Goal: Information Seeking & Learning: Check status

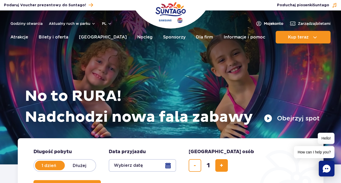
click at [271, 24] on span "Moje konto" at bounding box center [273, 23] width 19 height 5
click at [314, 25] on span "Zarządzaj biletami" at bounding box center [314, 23] width 33 height 5
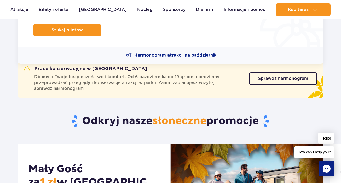
scroll to position [157, 0]
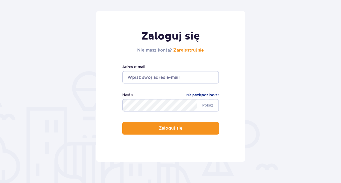
scroll to position [78, 0]
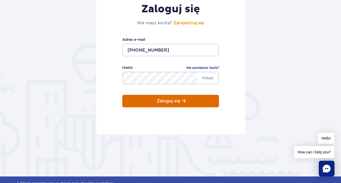
click at [186, 102] on button "Zaloguj się" at bounding box center [170, 101] width 97 height 13
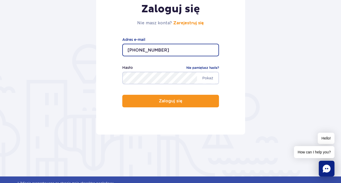
drag, startPoint x: 154, startPoint y: 45, endPoint x: 87, endPoint y: 41, distance: 66.7
click at [90, 41] on form "Zaloguj się Nie masz konta? Zarejestruj się +48572122031 Adres e-mail Pokaż Has…" at bounding box center [170, 59] width 306 height 150
type input "U"
type input "[EMAIL_ADDRESS][DOMAIN_NAME]"
click at [122, 95] on button "Zaloguj się" at bounding box center [170, 101] width 97 height 13
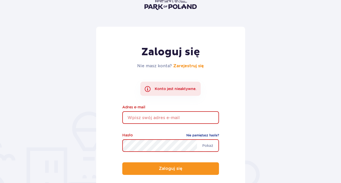
scroll to position [52, 0]
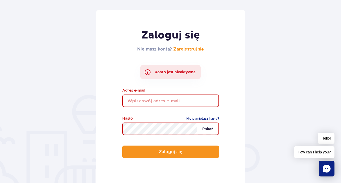
type input "[PHONE_NUMBER]"
click at [209, 129] on span "Pokaż" at bounding box center [207, 128] width 21 height 11
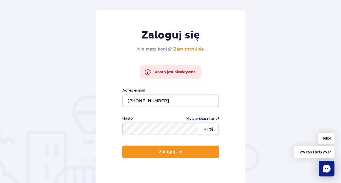
click at [209, 129] on span "Ukryj" at bounding box center [208, 128] width 20 height 11
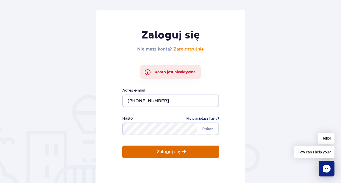
click at [165, 152] on p "Zaloguj się" at bounding box center [169, 151] width 24 height 5
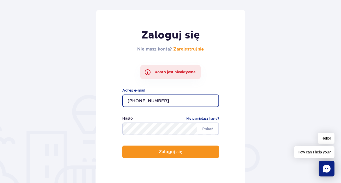
click at [266, 101] on form "Zaloguj się Nie masz konta? Zarejestruj się Konto jest nieaktywne. +48572122031…" at bounding box center [170, 97] width 306 height 175
click at [255, 88] on form "Zaloguj się Nie masz konta? Zarejestruj się Konto jest nieaktywne. +48572122031…" at bounding box center [170, 97] width 306 height 175
click at [277, 143] on form "Zaloguj się Nie masz konta? Zarejestruj się Konto jest nieaktywne. +48572122031…" at bounding box center [170, 97] width 306 height 175
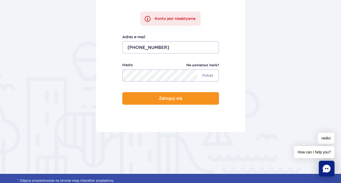
scroll to position [104, 0]
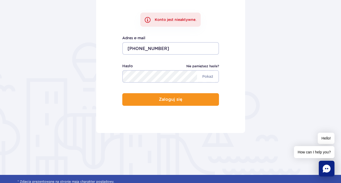
click at [206, 67] on link "Nie pamiętasz hasła?" at bounding box center [202, 65] width 33 height 5
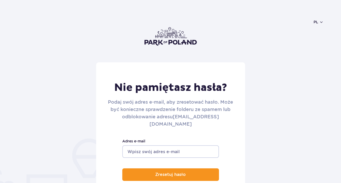
click at [173, 145] on input "Adres e-mail" at bounding box center [170, 151] width 97 height 13
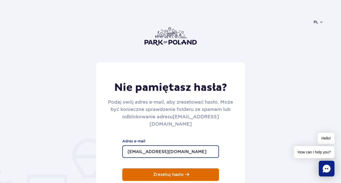
type input "[EMAIL_ADDRESS][DOMAIN_NAME]"
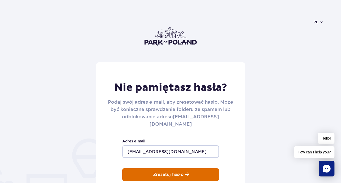
click at [169, 172] on p "Zresetuj hasło" at bounding box center [168, 174] width 31 height 5
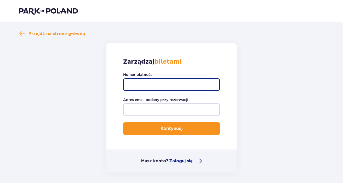
click at [183, 84] on input "Numer płatności" at bounding box center [171, 84] width 97 height 13
paste input "p24-G7Y-B2E-A0U"
type input "p24-G7Y-B2E-A0U"
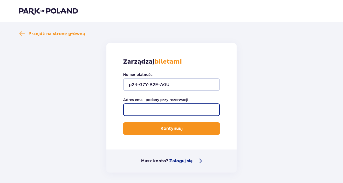
click at [177, 110] on input "Adres email podany przy rezerwacji" at bounding box center [171, 109] width 97 height 13
type input "[EMAIL_ADDRESS][DOMAIN_NAME]"
click at [123, 122] on button "Kontynuuj" at bounding box center [171, 128] width 97 height 13
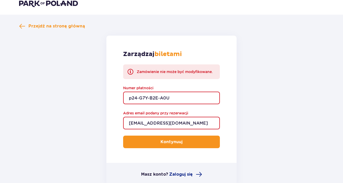
scroll to position [42, 0]
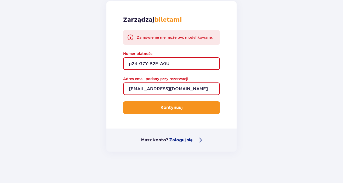
click at [271, 71] on form "Zarządzaj biletami Zamówienie nie może być modyfikowane. Numer płatności p24-G7…" at bounding box center [171, 76] width 304 height 150
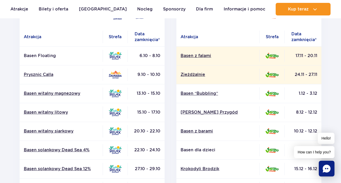
scroll to position [52, 0]
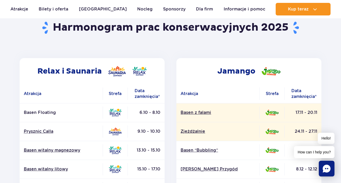
drag, startPoint x: 122, startPoint y: 114, endPoint x: 114, endPoint y: 116, distance: 7.6
click at [114, 116] on td at bounding box center [115, 112] width 25 height 19
click at [120, 117] on td at bounding box center [115, 112] width 25 height 19
click at [129, 120] on td "6.10 - 8.10" at bounding box center [146, 112] width 37 height 19
click at [45, 113] on p "Basen Floating" at bounding box center [61, 112] width 75 height 6
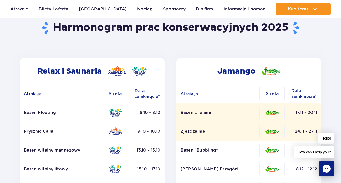
click at [52, 112] on p "Basen Floating" at bounding box center [61, 112] width 75 height 6
click at [34, 113] on p "Basen Floating" at bounding box center [61, 112] width 75 height 6
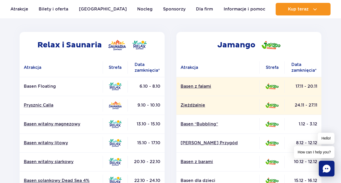
click at [45, 86] on p "Basen Floating" at bounding box center [61, 86] width 75 height 6
click at [42, 88] on p "Basen Floating" at bounding box center [61, 86] width 75 height 6
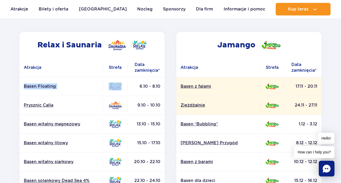
click at [26, 91] on td "Basen Floating" at bounding box center [61, 86] width 83 height 19
click at [52, 87] on p "Basen Floating" at bounding box center [61, 86] width 75 height 6
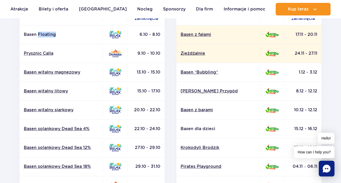
scroll to position [131, 0]
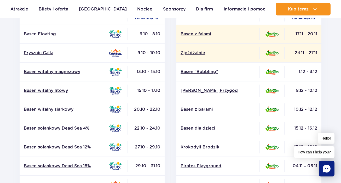
click at [77, 57] on td "Prysznic Calla" at bounding box center [61, 52] width 83 height 19
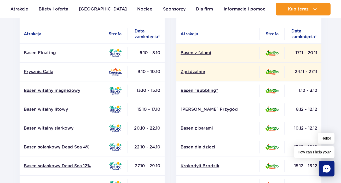
scroll to position [104, 0]
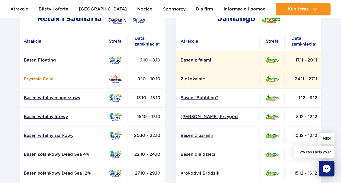
click at [36, 80] on link "Prysznic Calla" at bounding box center [61, 79] width 75 height 6
click at [39, 57] on p "Basen Floating" at bounding box center [61, 60] width 75 height 6
click at [41, 57] on td "Basen Floating" at bounding box center [61, 60] width 83 height 19
click at [43, 60] on p "Basen Floating" at bounding box center [61, 60] width 75 height 6
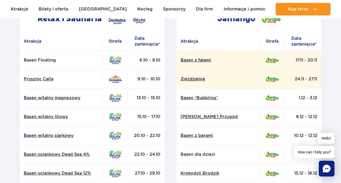
click at [73, 63] on p "Basen Floating" at bounding box center [61, 60] width 75 height 6
click at [41, 57] on td "Basen Floating" at bounding box center [61, 60] width 83 height 19
click at [113, 59] on img at bounding box center [115, 60] width 13 height 8
click at [114, 59] on img at bounding box center [115, 60] width 13 height 8
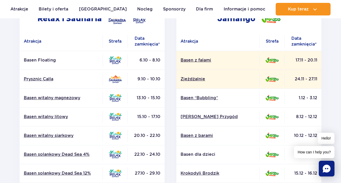
drag, startPoint x: 114, startPoint y: 59, endPoint x: 118, endPoint y: 59, distance: 4.4
click at [114, 59] on img at bounding box center [115, 60] width 13 height 8
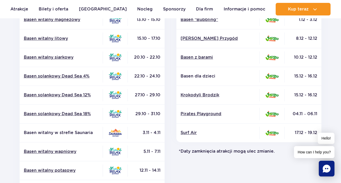
scroll to position [183, 0]
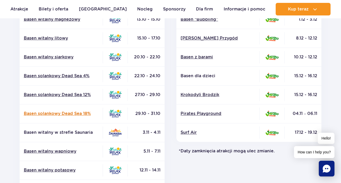
click at [85, 114] on link "Basen solankowy Dead Sea 18%" at bounding box center [61, 113] width 75 height 6
click at [119, 115] on img at bounding box center [115, 113] width 13 height 8
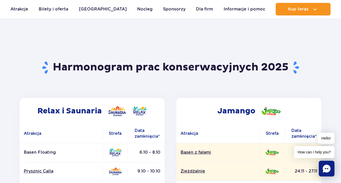
scroll to position [0, 0]
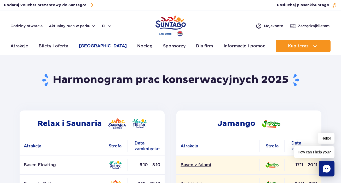
click at [96, 48] on link "[GEOGRAPHIC_DATA]" at bounding box center [103, 46] width 48 height 13
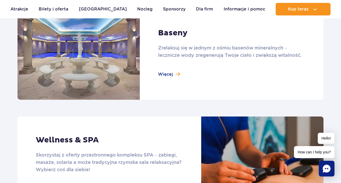
scroll to position [339, 0]
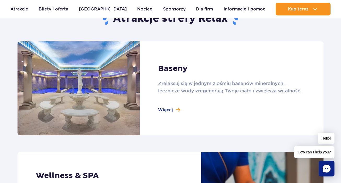
click at [171, 110] on link at bounding box center [170, 88] width 306 height 94
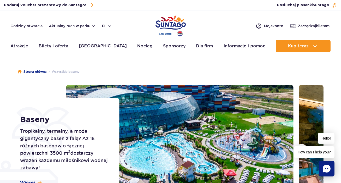
click at [142, 74] on ul "Strona główna Wszystkie baseny" at bounding box center [171, 71] width 306 height 26
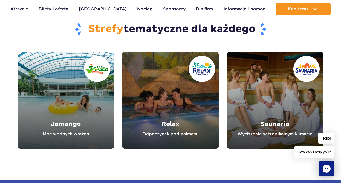
scroll to position [1488, 0]
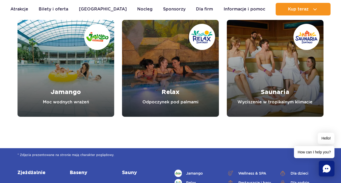
click at [189, 64] on link "Relax" at bounding box center [170, 68] width 97 height 97
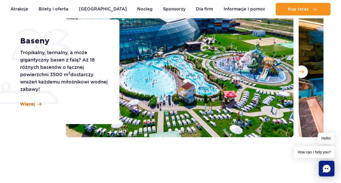
click at [29, 103] on span "Więcej" at bounding box center [27, 104] width 15 height 6
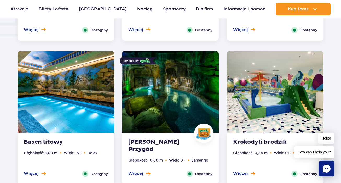
scroll to position [498, 0]
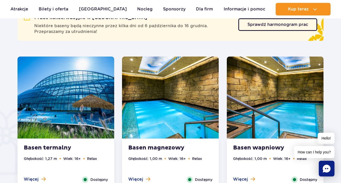
click at [71, 103] on img at bounding box center [65, 97] width 97 height 82
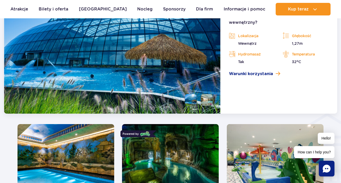
scroll to position [485, 0]
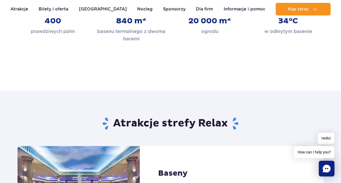
scroll to position [366, 0]
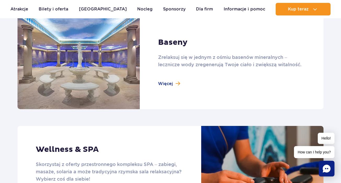
click at [175, 69] on link at bounding box center [170, 62] width 306 height 94
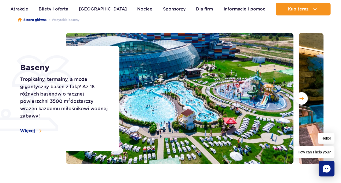
scroll to position [52, 0]
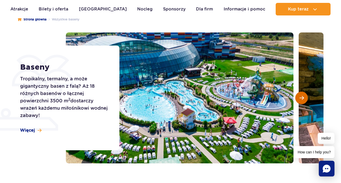
click at [303, 98] on span "Następny slajd" at bounding box center [301, 97] width 4 height 5
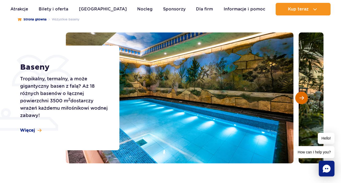
click at [302, 98] on span "Następny slajd" at bounding box center [301, 97] width 4 height 5
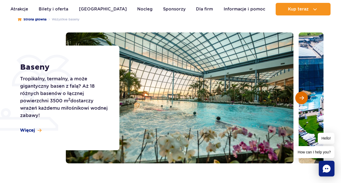
click at [302, 98] on span "Następny slajd" at bounding box center [301, 97] width 4 height 5
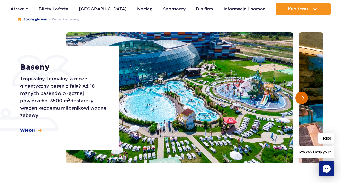
click at [302, 98] on span "Następny slajd" at bounding box center [301, 97] width 4 height 5
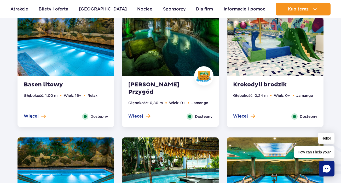
scroll to position [470, 0]
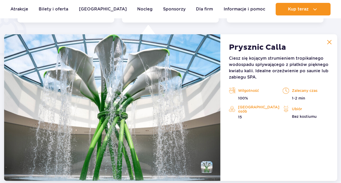
scroll to position [437, 0]
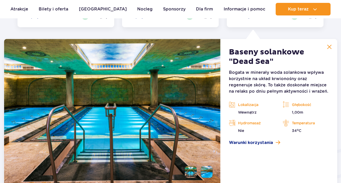
scroll to position [772, 0]
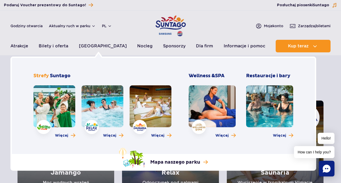
click at [105, 115] on link at bounding box center [102, 106] width 42 height 42
click at [175, 161] on p "Mapa naszego parku" at bounding box center [175, 162] width 50 height 6
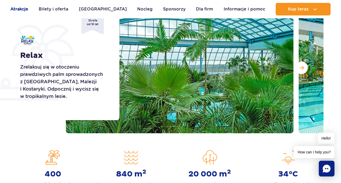
scroll to position [52, 0]
